Goal: Information Seeking & Learning: Learn about a topic

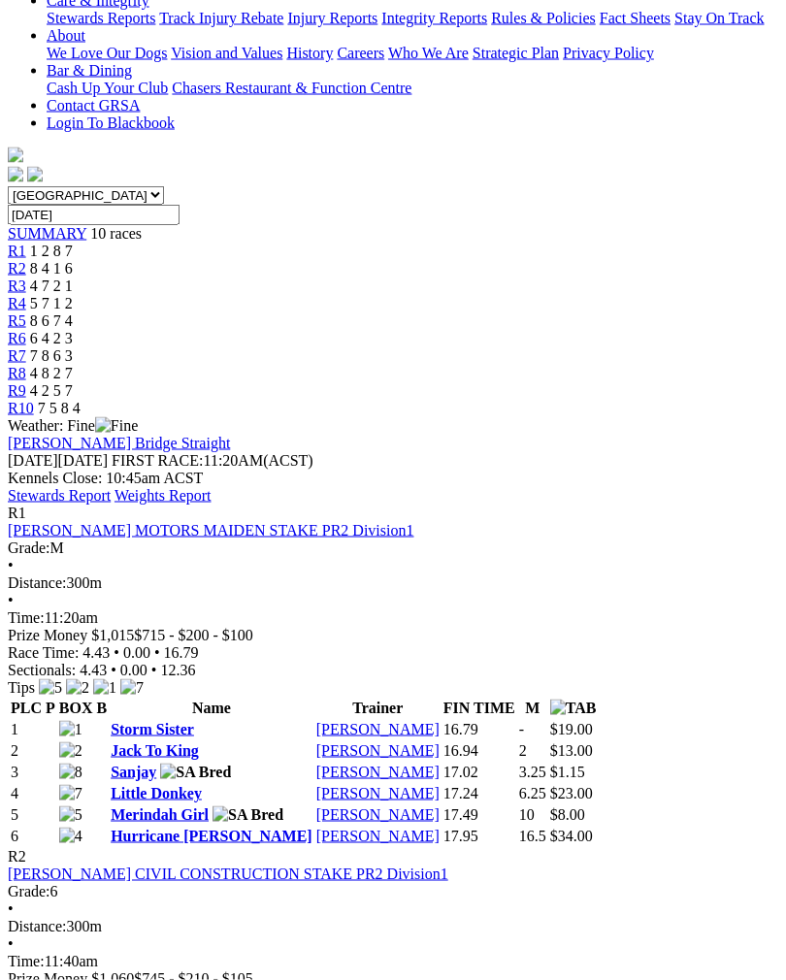
scroll to position [485, 0]
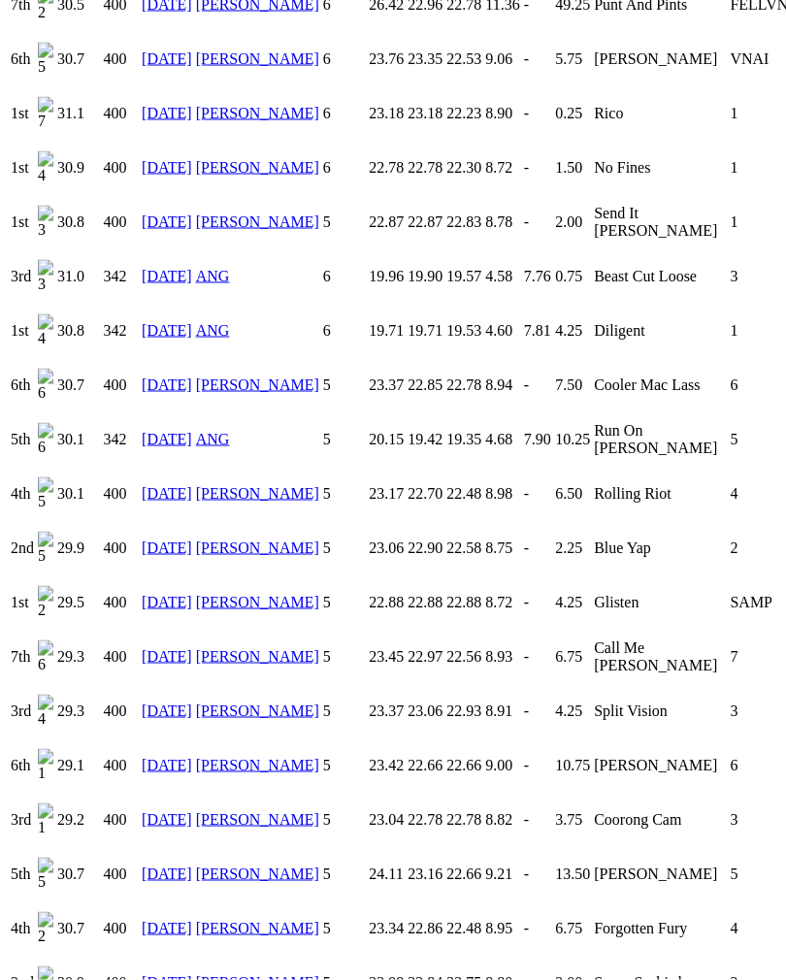
scroll to position [1844, 0]
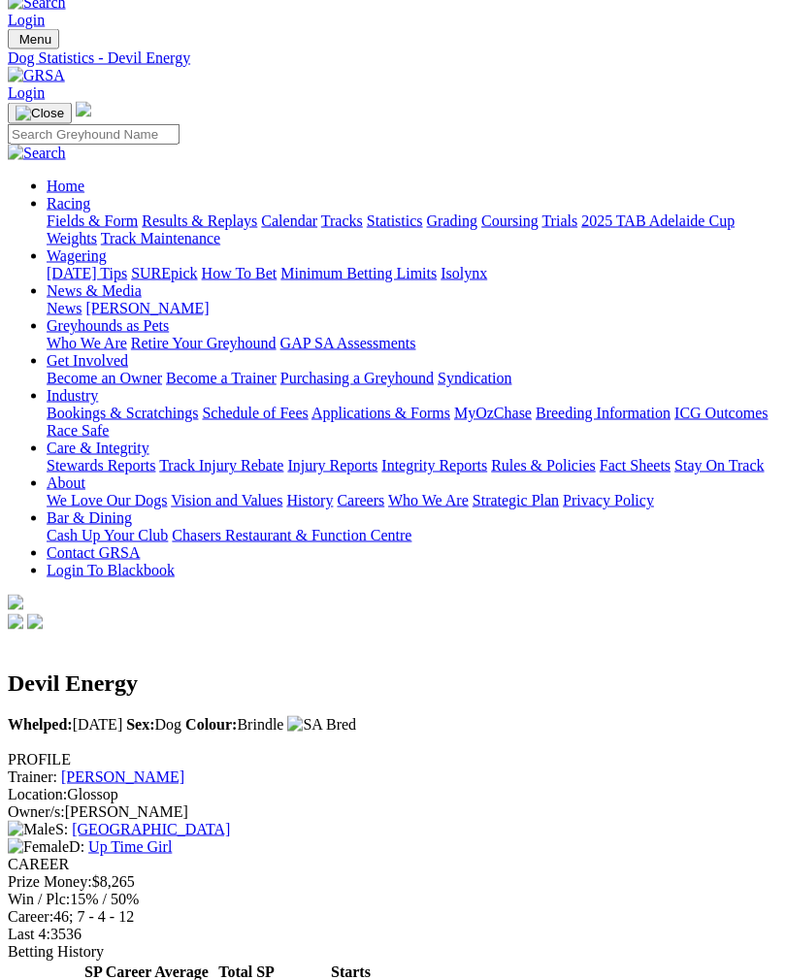
scroll to position [0, 0]
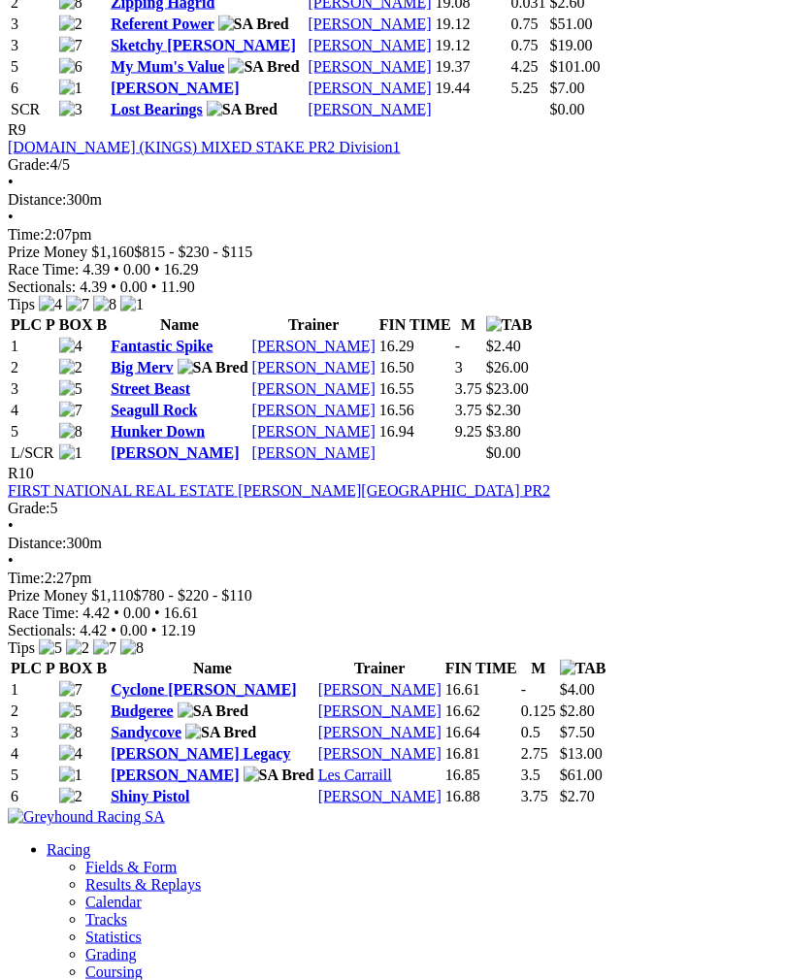
scroll to position [3677, 0]
click at [183, 438] on link "Hunker Down" at bounding box center [158, 430] width 94 height 16
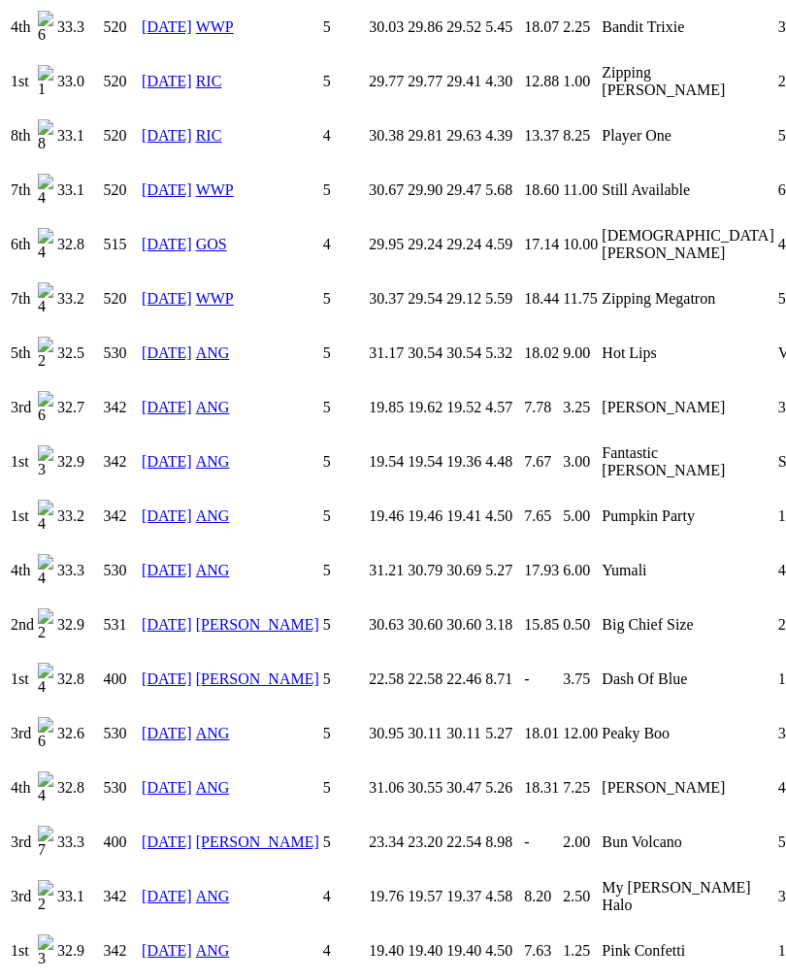
scroll to position [3036, 0]
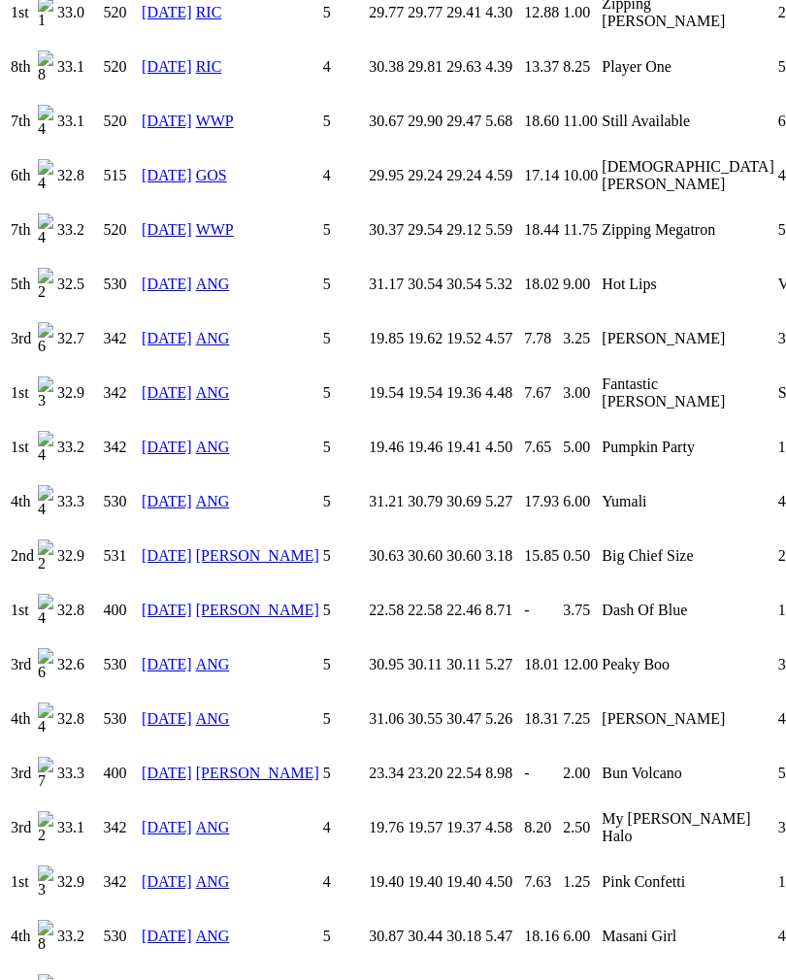
scroll to position [3067, 0]
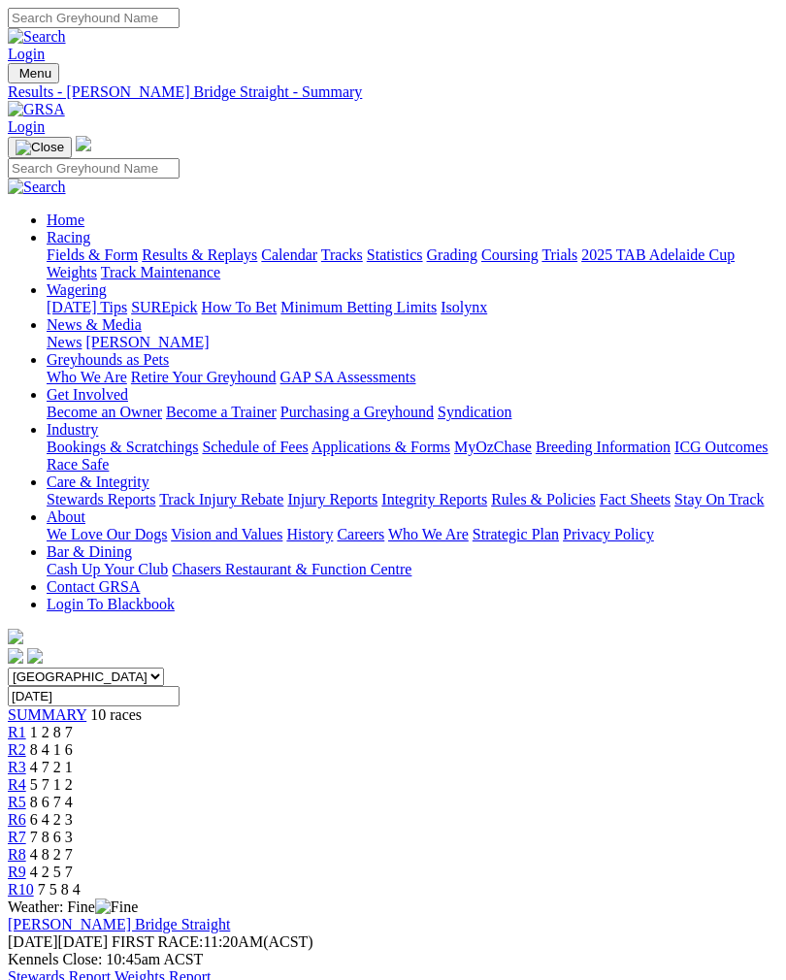
scroll to position [3708, 0]
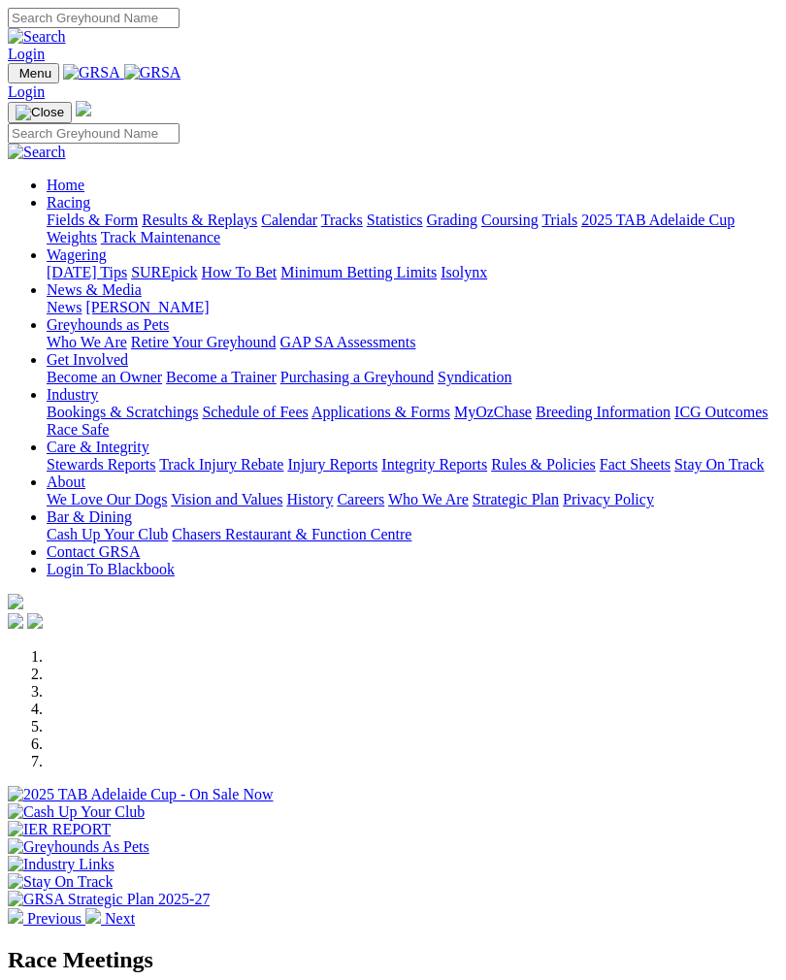
scroll to position [495, 0]
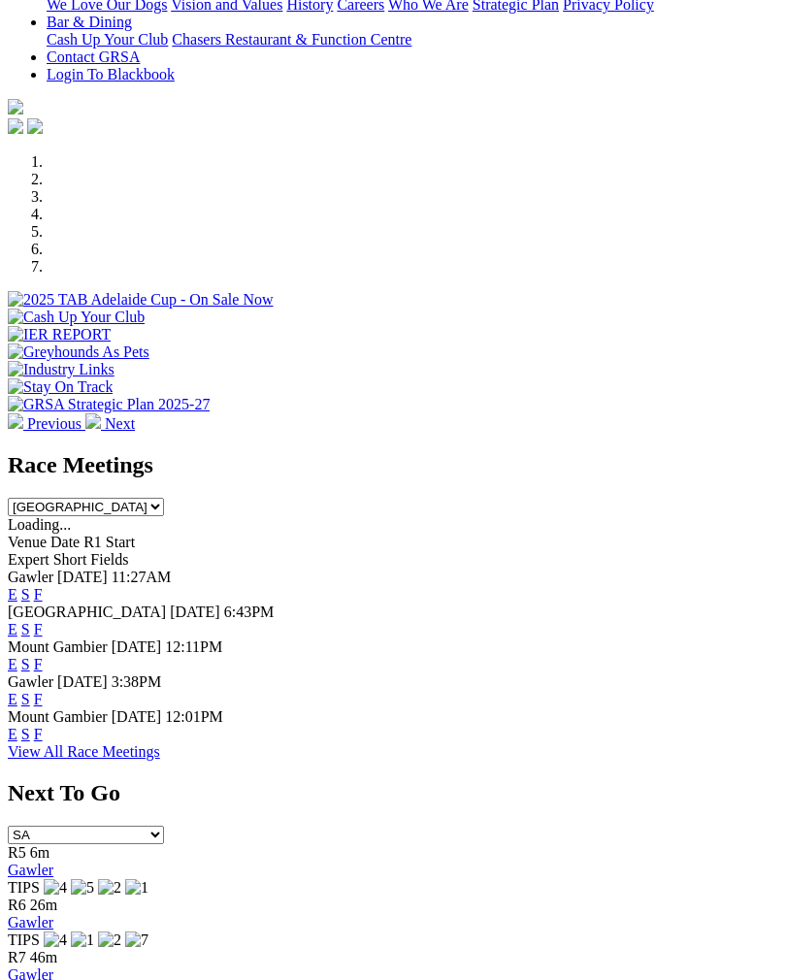
click at [43, 586] on link "F" at bounding box center [38, 594] width 9 height 16
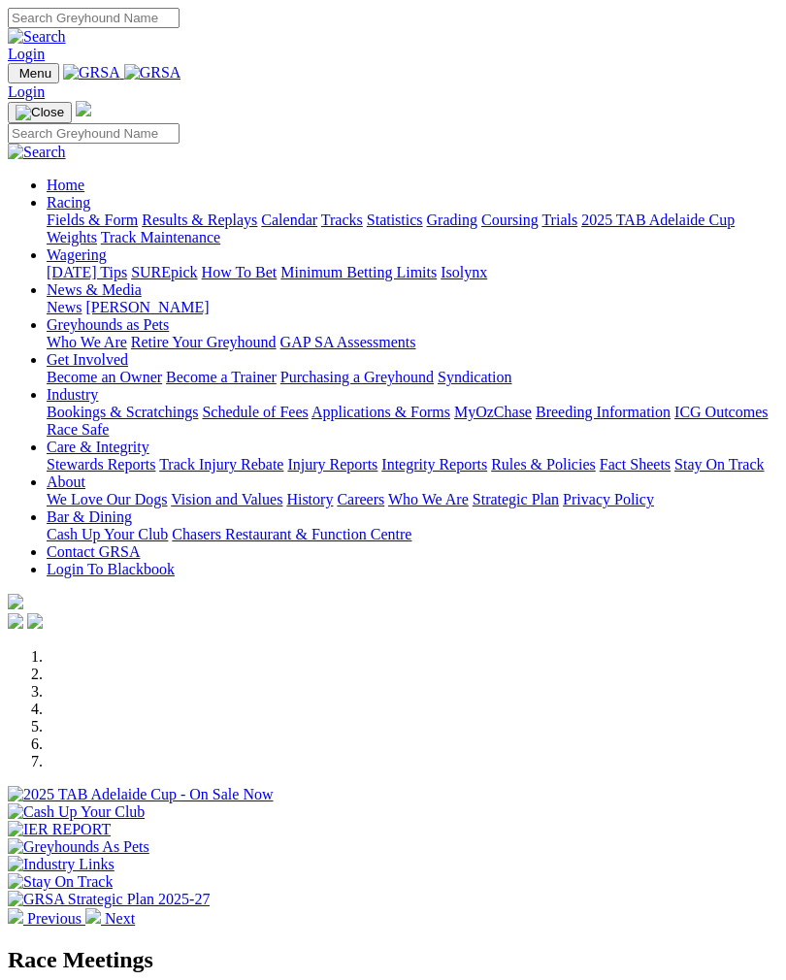
scroll to position [495, 0]
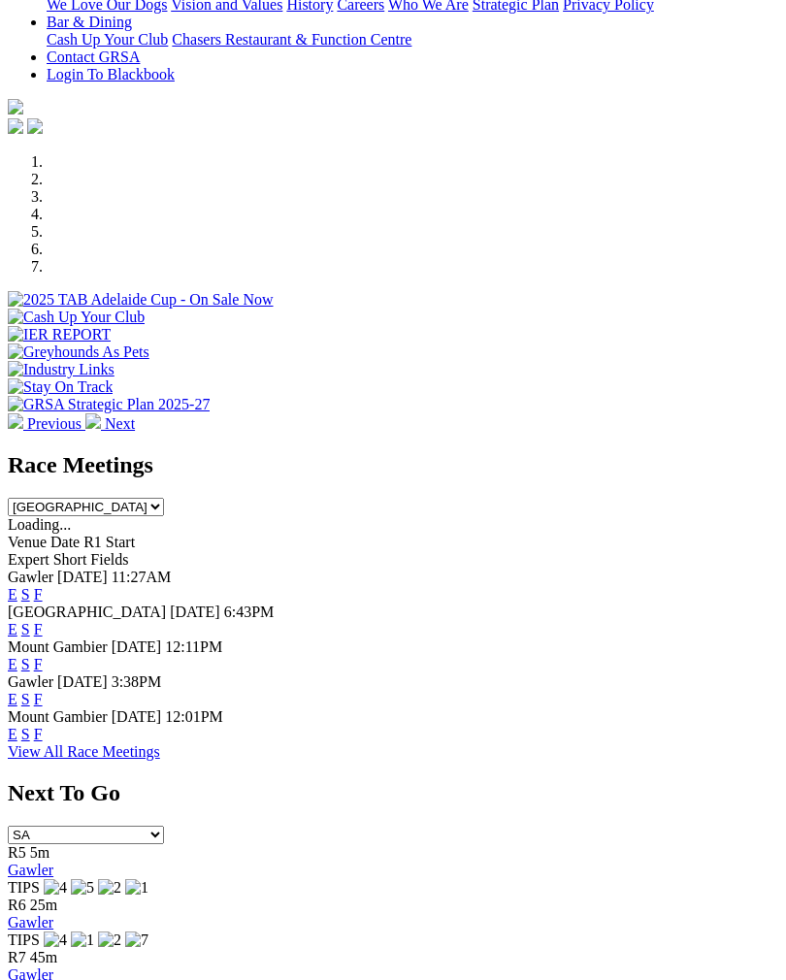
click at [43, 691] on link "F" at bounding box center [38, 699] width 9 height 16
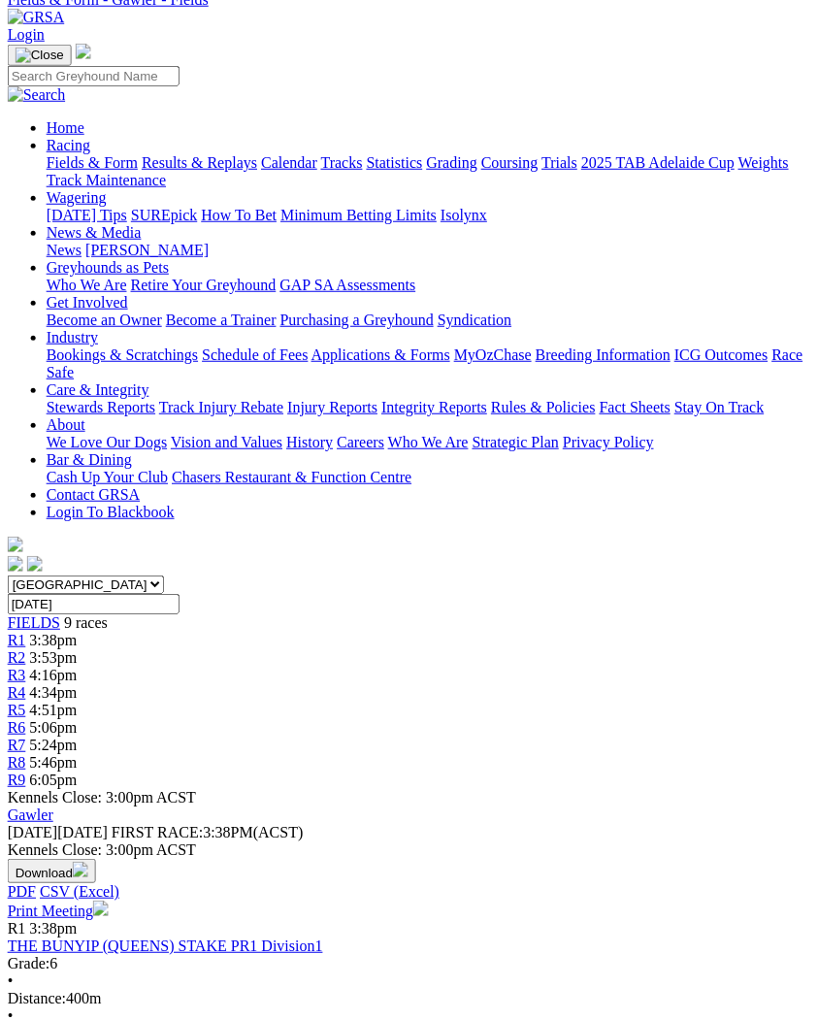
scroll to position [58, 16]
